Goal: Navigation & Orientation: Understand site structure

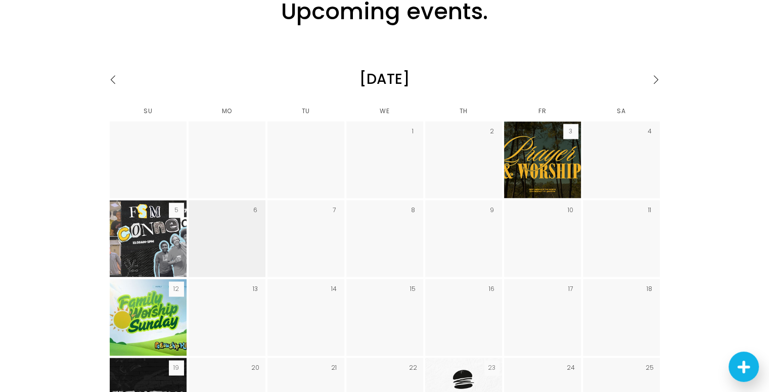
scroll to position [1415, 0]
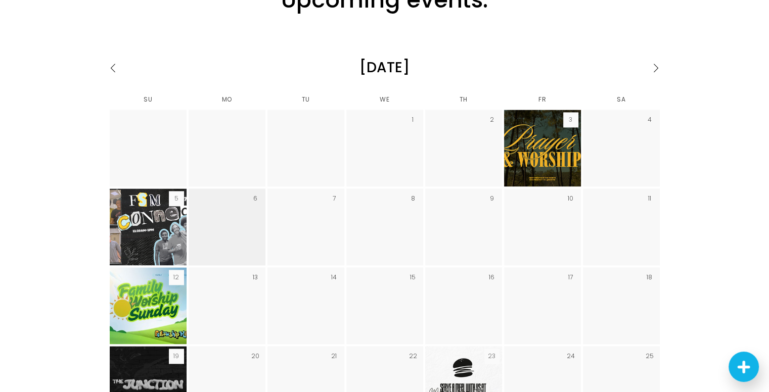
click at [737, 93] on div "Upcoming events. [DATE] Su Mo Tu We Th Fr Sa Wed 1 Thu 2 Fri 3 6:30 PM 18:30 6:…" at bounding box center [384, 269] width 769 height 571
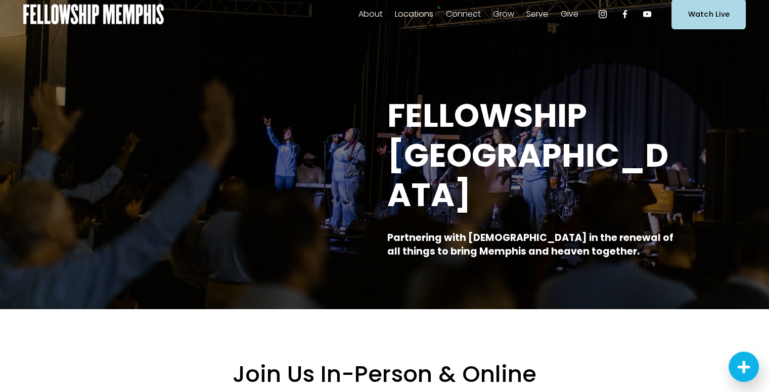
scroll to position [0, 0]
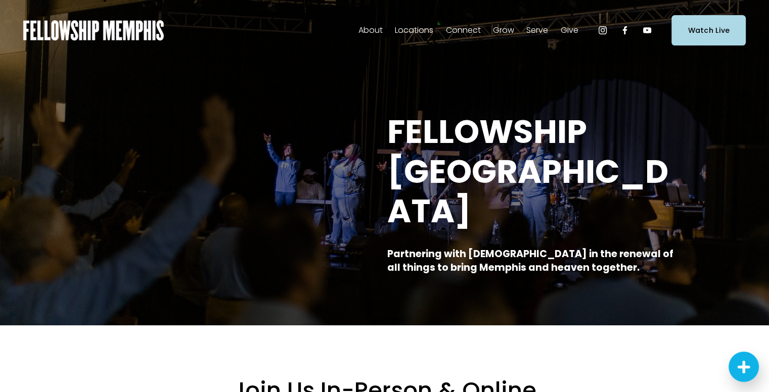
click at [0, 0] on span "Events" at bounding box center [0, 0] width 0 height 0
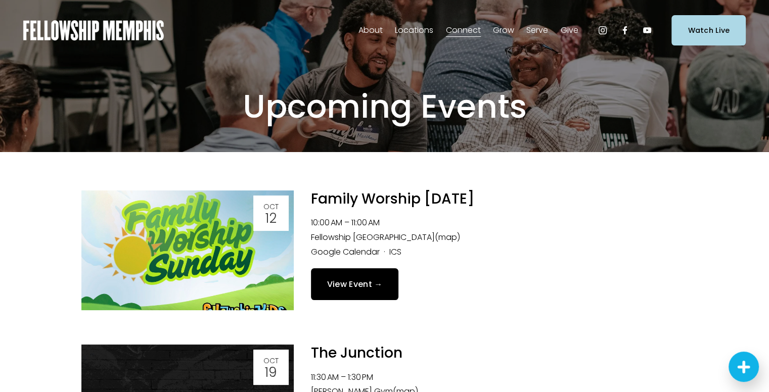
click at [0, 0] on span "Our Beliefs" at bounding box center [0, 0] width 0 height 0
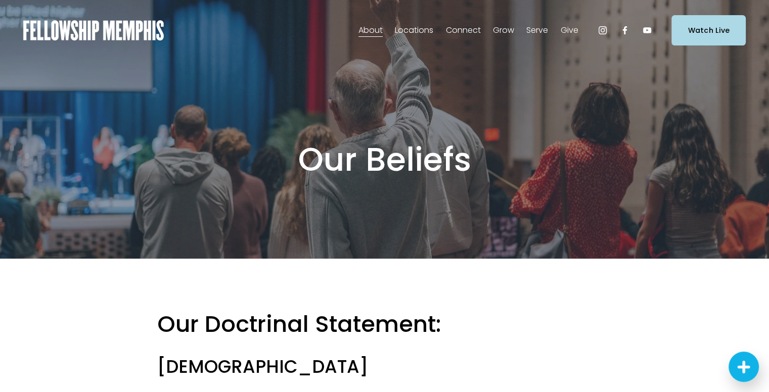
click at [0, 0] on span "Staff" at bounding box center [0, 0] width 0 height 0
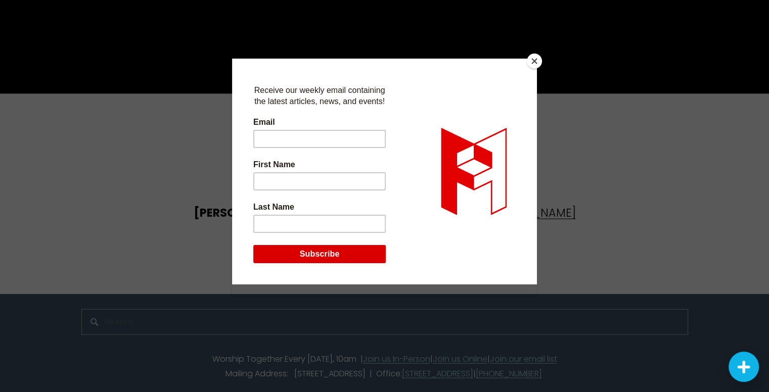
scroll to position [2471, 0]
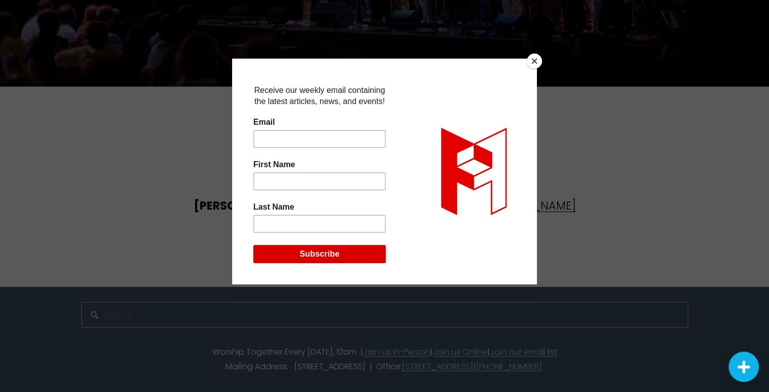
click at [535, 60] on button "Close" at bounding box center [534, 61] width 15 height 15
